Goal: Obtain resource: Download file/media

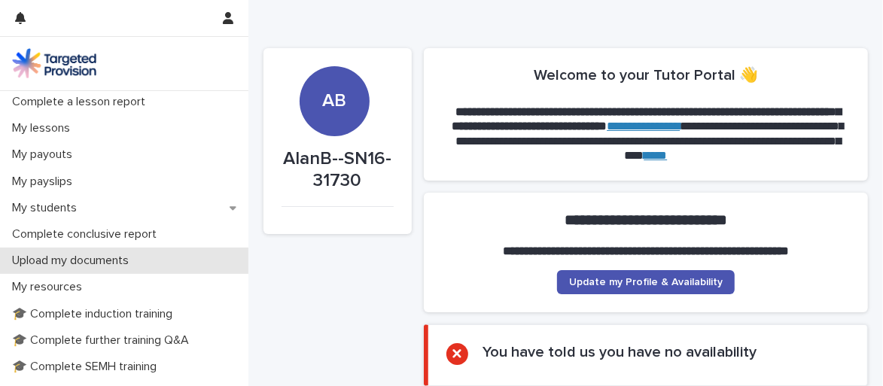
scroll to position [281, 0]
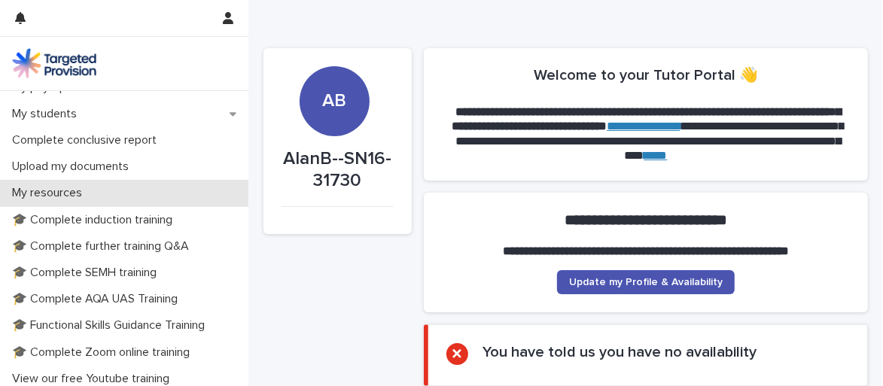
click at [35, 190] on p "My resources" at bounding box center [50, 193] width 88 height 14
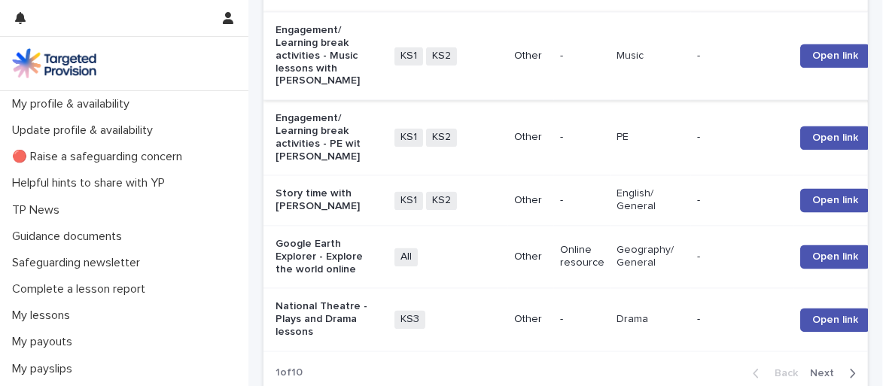
scroll to position [2069, 0]
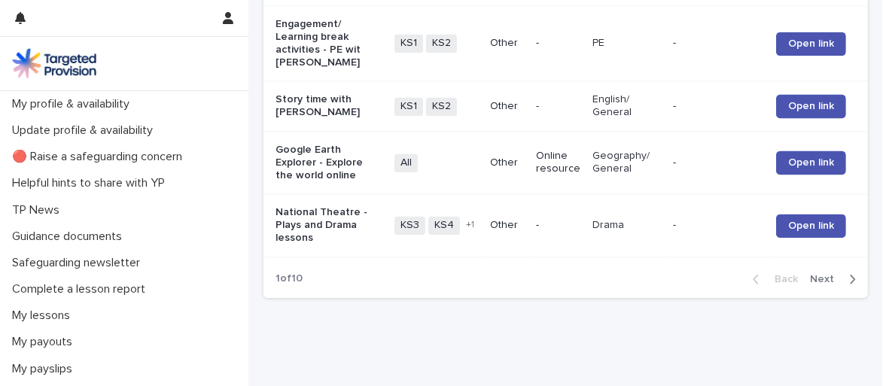
click at [810, 280] on span "Next" at bounding box center [826, 279] width 33 height 11
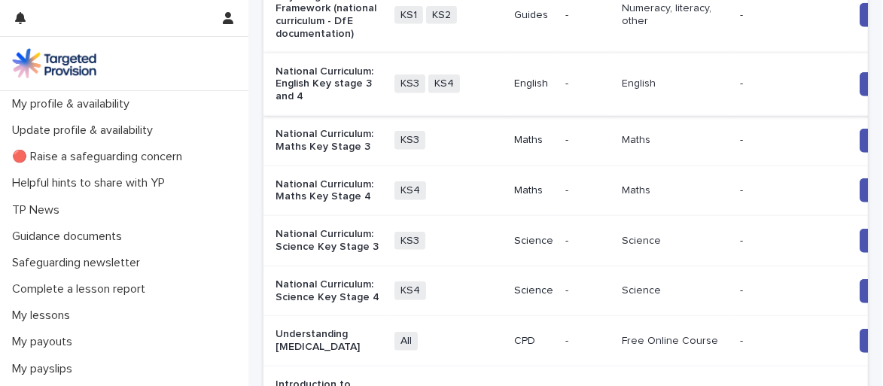
scroll to position [846, 0]
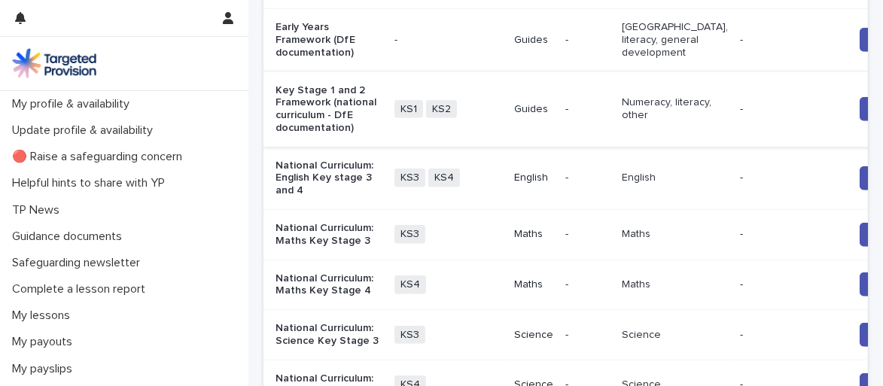
drag, startPoint x: 784, startPoint y: 189, endPoint x: 728, endPoint y: 196, distance: 56.9
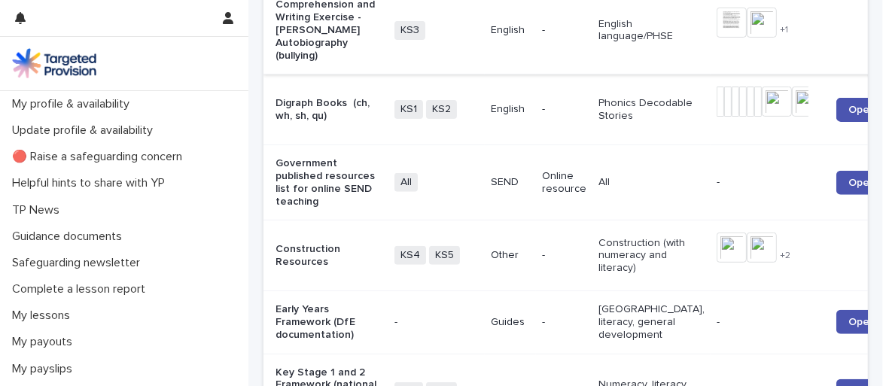
scroll to position [470, 0]
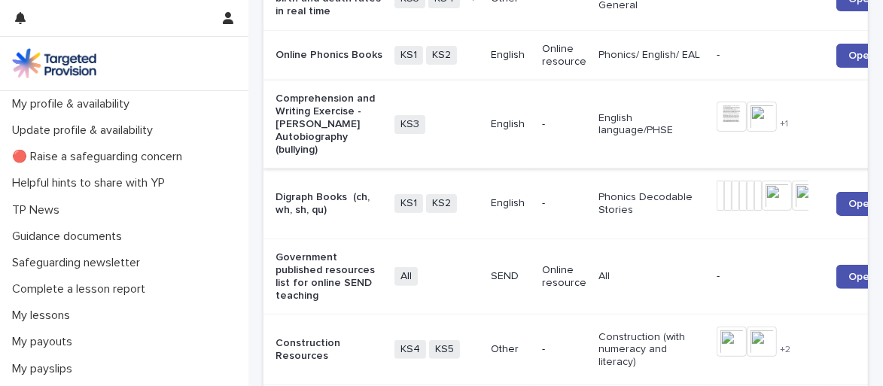
click at [746, 132] on img at bounding box center [761, 117] width 30 height 30
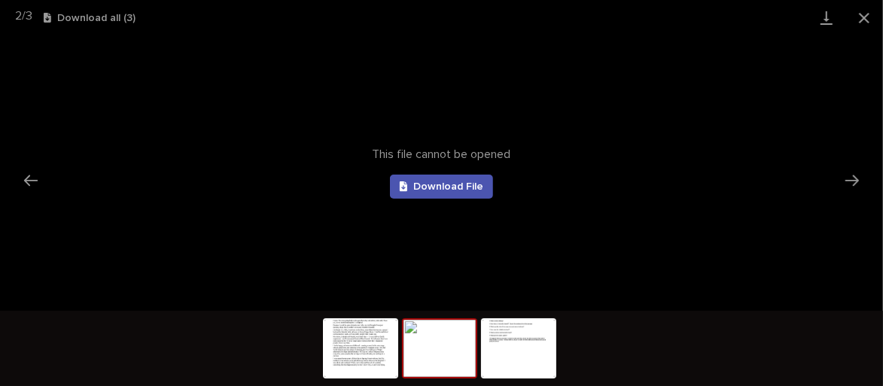
scroll to position [0, 0]
drag, startPoint x: 592, startPoint y: 192, endPoint x: 611, endPoint y: 182, distance: 21.2
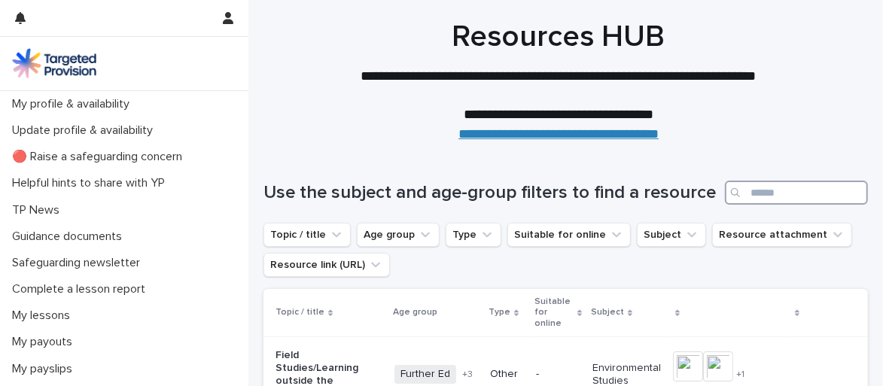
click at [754, 204] on input "Search" at bounding box center [796, 193] width 143 height 24
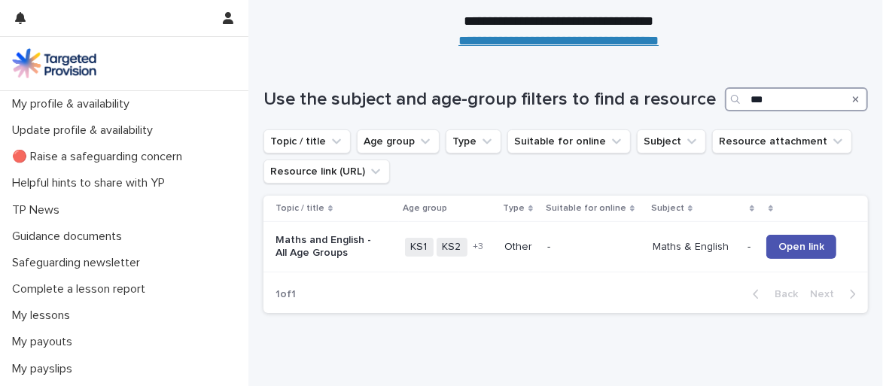
scroll to position [169, 0]
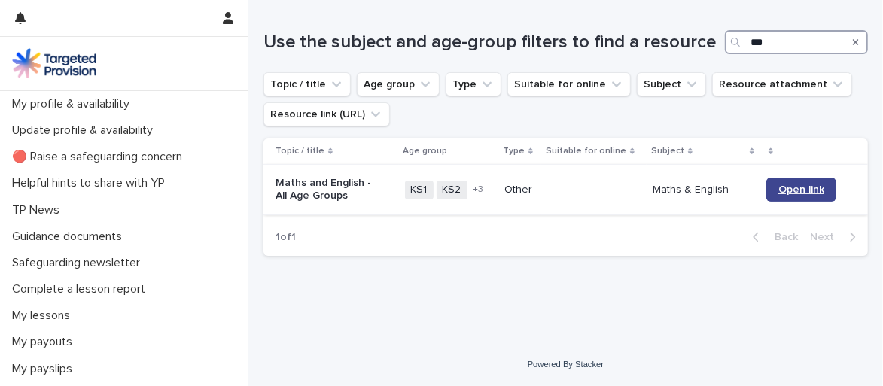
type input "***"
click at [786, 181] on link "Open link" at bounding box center [801, 190] width 70 height 24
